Goal: Check status: Check status

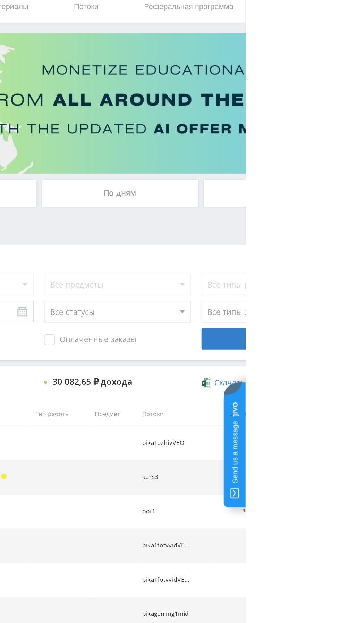
click at [274, 145] on div "По дням" at bounding box center [260, 150] width 100 height 17
click at [0, 0] on input "По дням" at bounding box center [0, 0] width 0 height 0
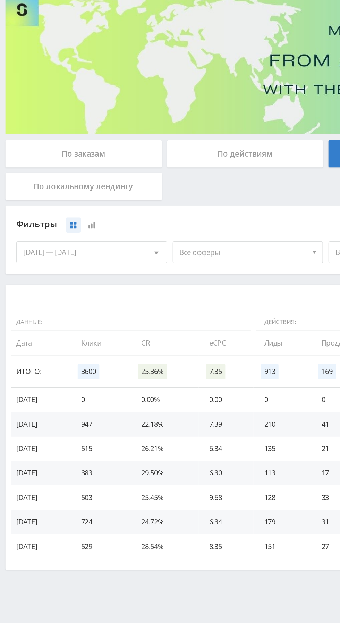
click at [33, 213] on div "[DATE] — [DATE]" at bounding box center [59, 213] width 96 height 13
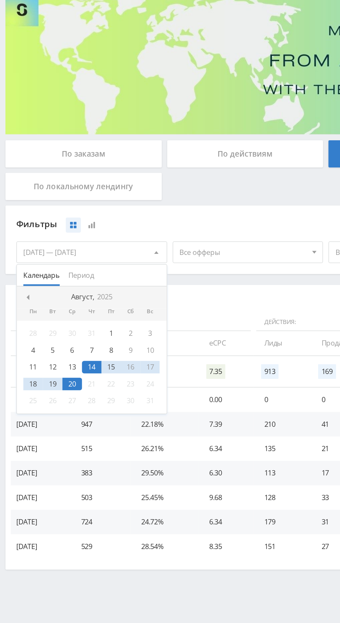
click at [47, 224] on span "Период" at bounding box center [52, 229] width 16 height 14
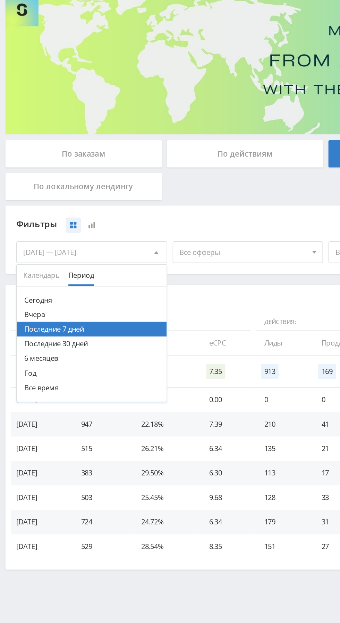
click at [29, 271] on button "Последние 30 дней" at bounding box center [59, 271] width 96 height 9
